Goal: Task Accomplishment & Management: Use online tool/utility

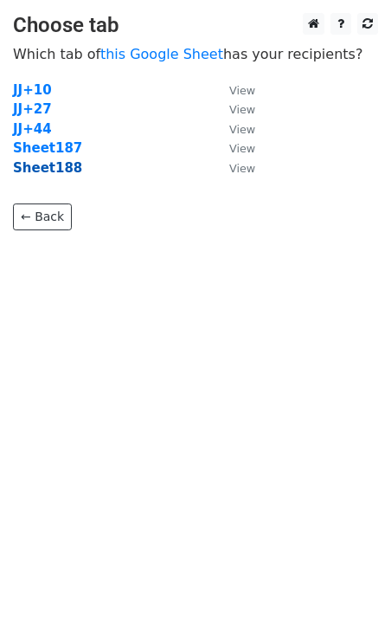
click at [65, 171] on strong "Sheet188" at bounding box center [47, 168] width 69 height 16
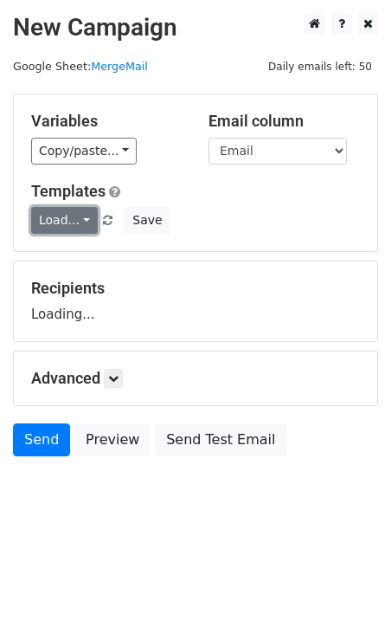
click at [66, 213] on link "Load..." at bounding box center [64, 220] width 67 height 27
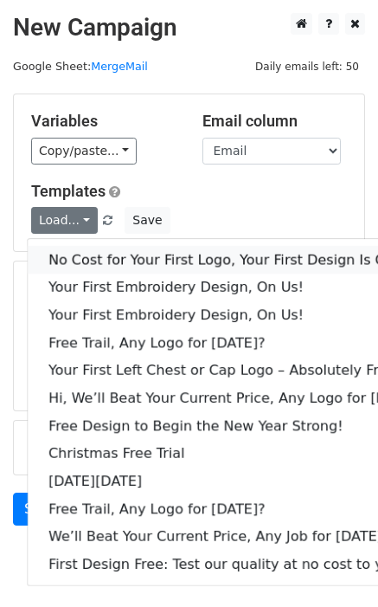
click at [123, 262] on link "No Cost for Your First Logo, Your First Design Is On Us!" at bounding box center [237, 260] width 418 height 28
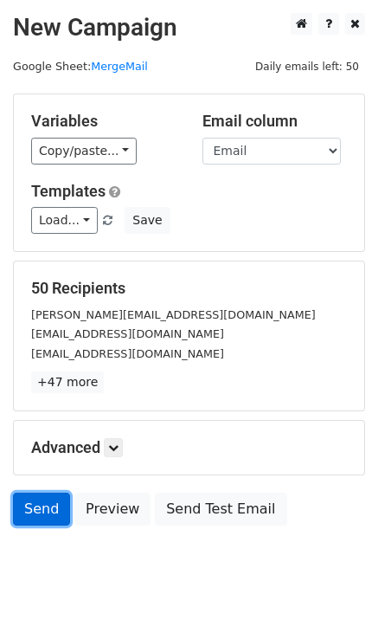
click at [43, 506] on link "Send" at bounding box center [41, 509] width 57 height 33
